Goal: Find specific page/section: Find specific page/section

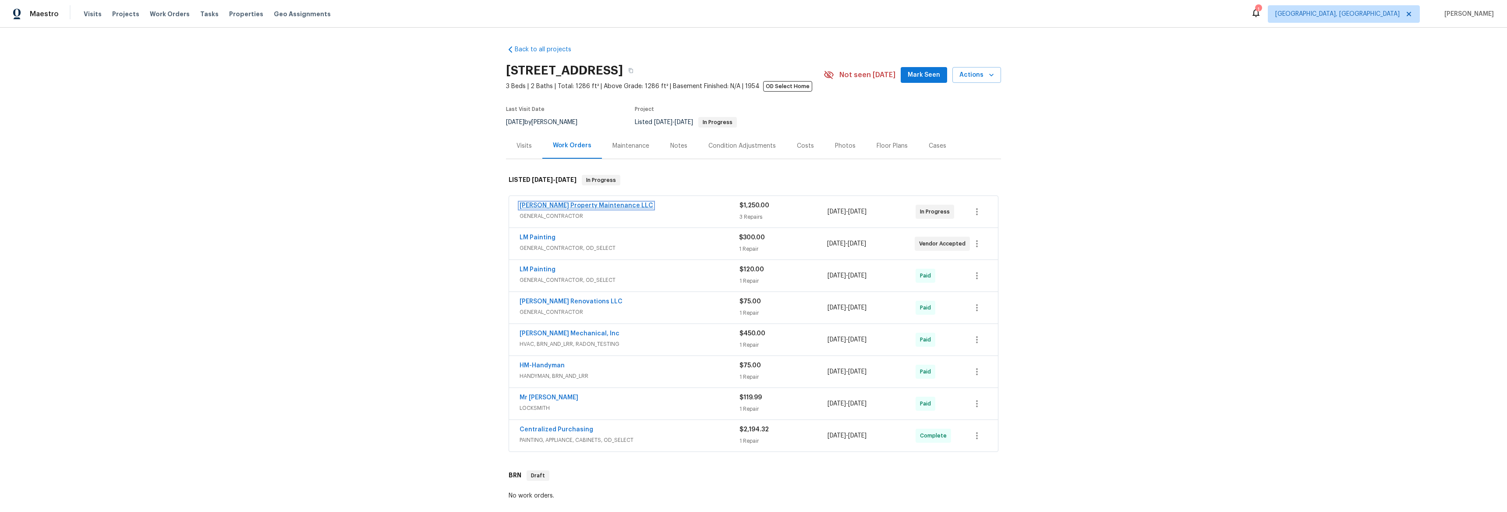
click at [545, 203] on link "[PERSON_NAME] Property Maintenance LLC" at bounding box center [586, 205] width 134 height 6
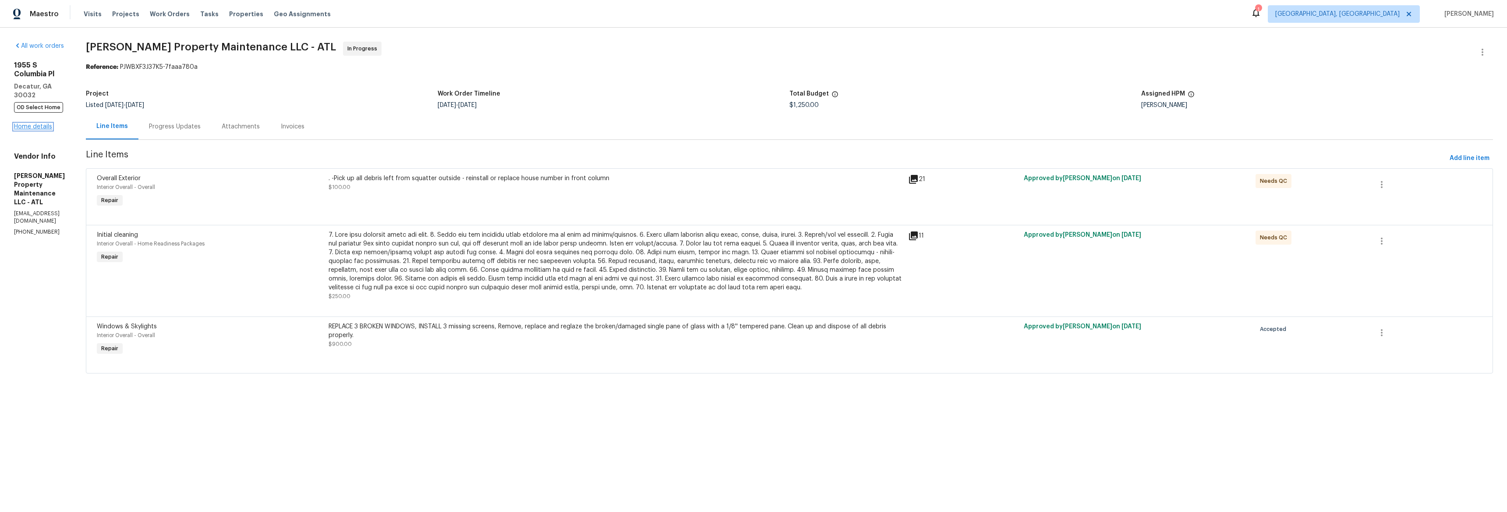
click at [28, 124] on link "Home details" at bounding box center [33, 127] width 38 height 6
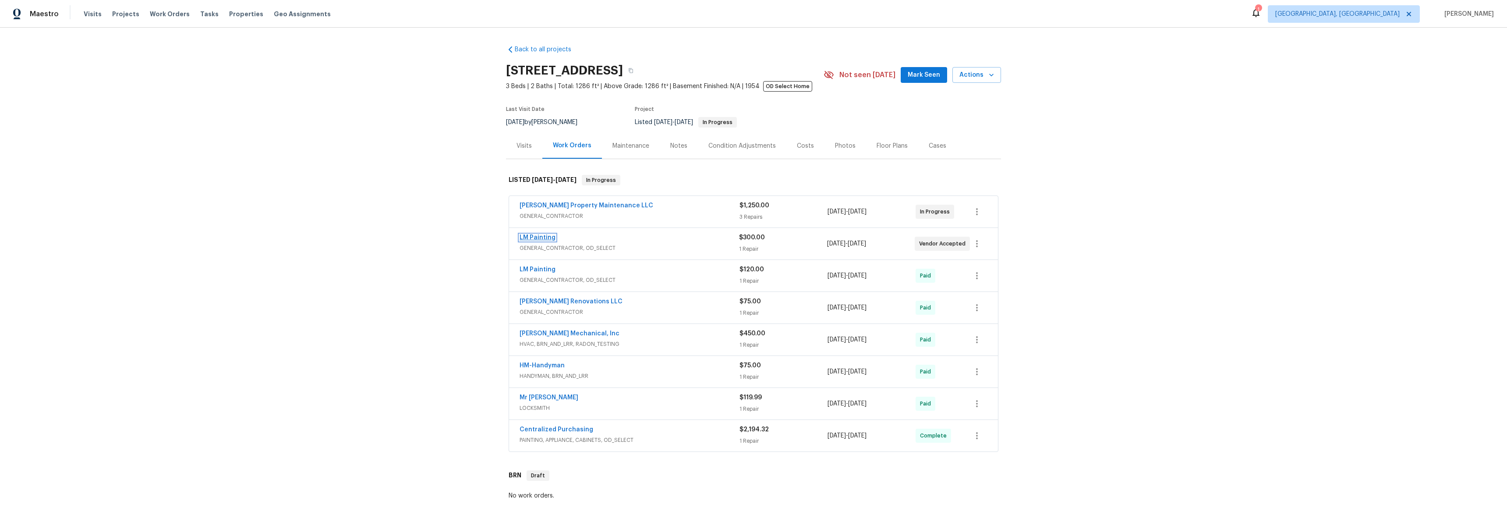
click at [526, 237] on link "LM Painting" at bounding box center [537, 237] width 36 height 6
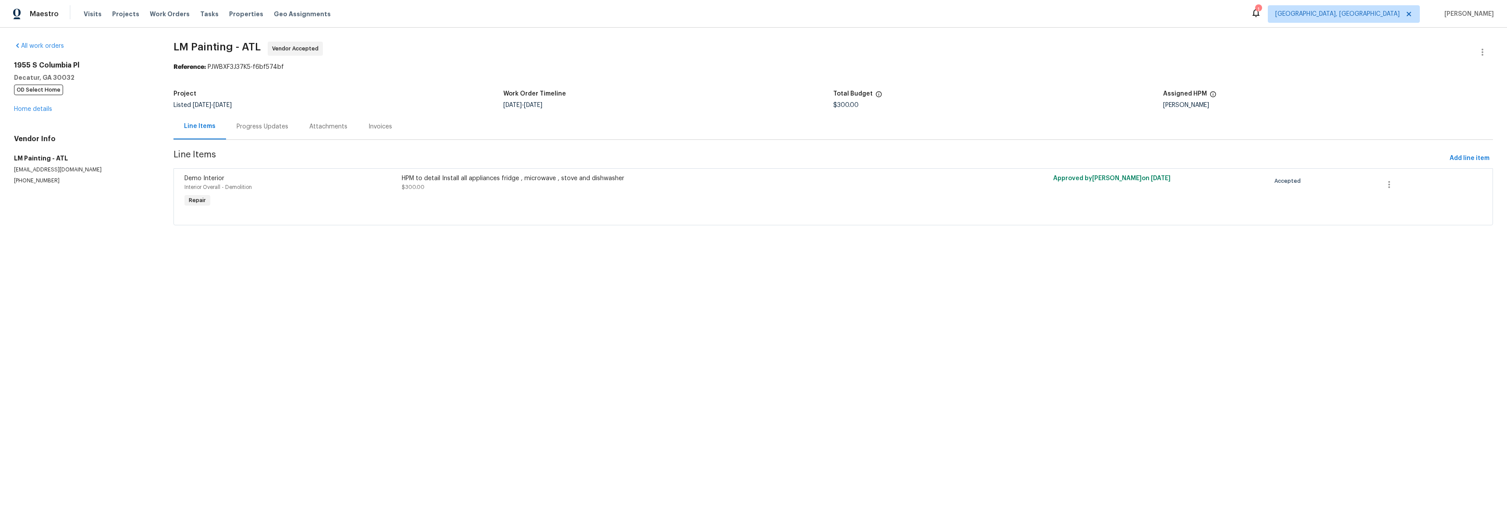
click at [222, 131] on div "Line Items" at bounding box center [199, 126] width 53 height 26
click at [248, 133] on div "Progress Updates" at bounding box center [262, 126] width 73 height 26
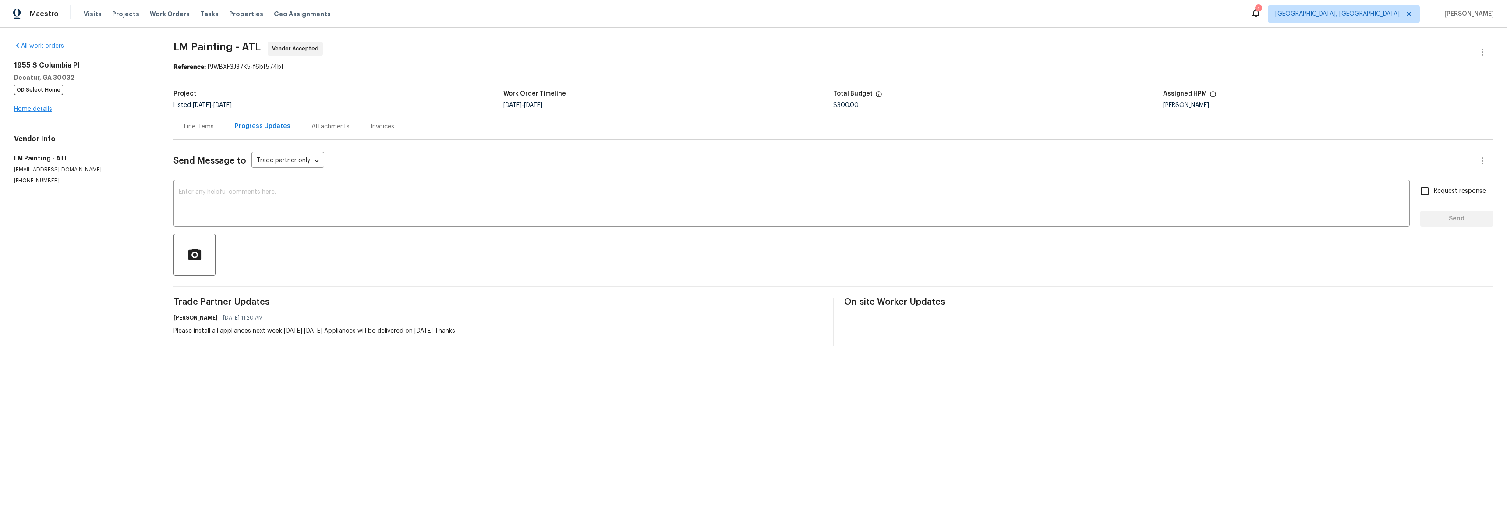
drag, startPoint x: 35, startPoint y: 103, endPoint x: 35, endPoint y: 107, distance: 4.4
click at [35, 103] on div "[STREET_ADDRESS] OD Select Home Home details" at bounding box center [83, 87] width 138 height 53
click at [35, 107] on link "Home details" at bounding box center [33, 109] width 38 height 6
